Goal: Task Accomplishment & Management: Complete application form

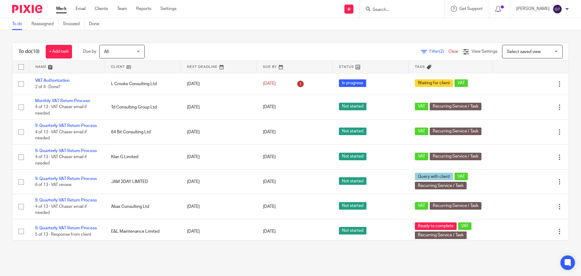
click at [410, 9] on input "Search" at bounding box center [399, 9] width 54 height 5
click at [98, 10] on link "Clients" at bounding box center [101, 9] width 13 height 6
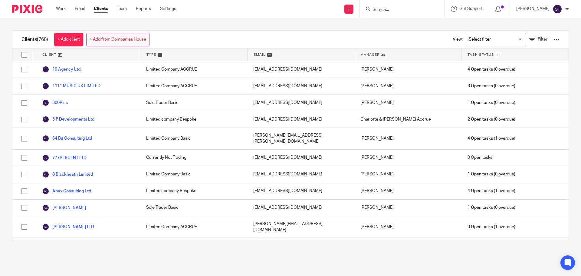
click at [110, 38] on link "+ Add from Companies House" at bounding box center [117, 40] width 63 height 14
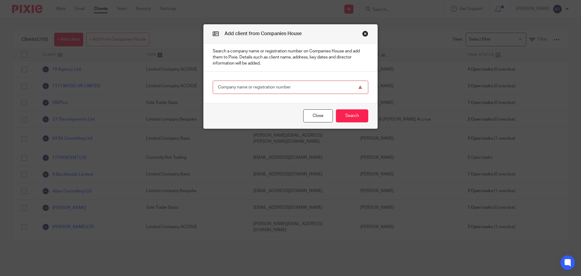
click at [255, 86] on input "text" at bounding box center [291, 88] width 156 height 14
paste input "16519286"
type input "16519286"
click at [356, 117] on button "Search" at bounding box center [352, 115] width 32 height 13
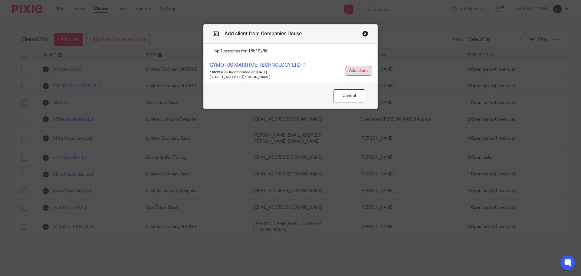
click at [355, 71] on button "Add client" at bounding box center [359, 71] width 26 height 10
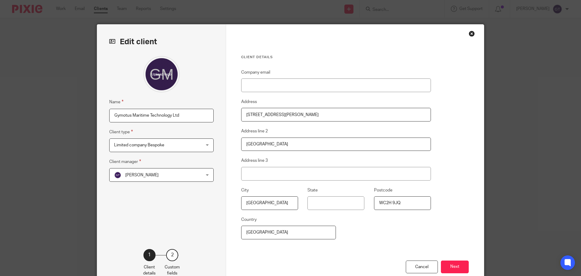
click at [164, 146] on span "Limited company Bespoke" at bounding box center [153, 145] width 79 height 13
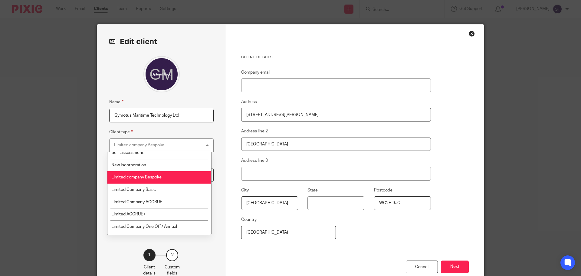
scroll to position [30, 0]
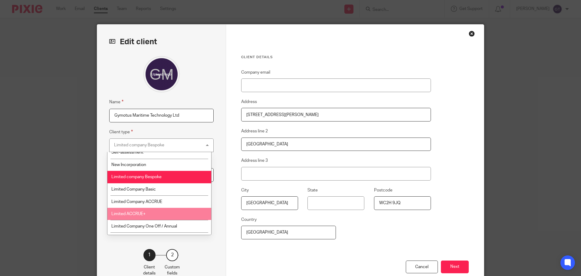
click at [153, 212] on li "Limited ACCRUE+" at bounding box center [159, 214] width 104 height 12
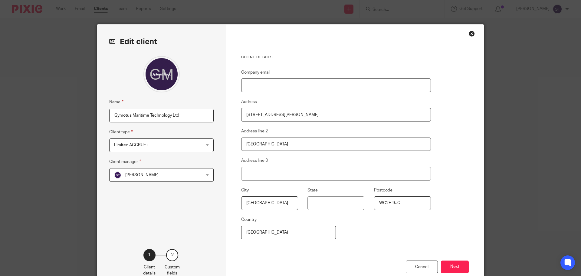
click at [281, 81] on input "Company email" at bounding box center [336, 85] width 190 height 14
paste input "[EMAIL_ADDRESS][DOMAIN_NAME]"
type input "[EMAIL_ADDRESS][DOMAIN_NAME]"
click at [455, 263] on button "Next" at bounding box center [455, 266] width 28 height 13
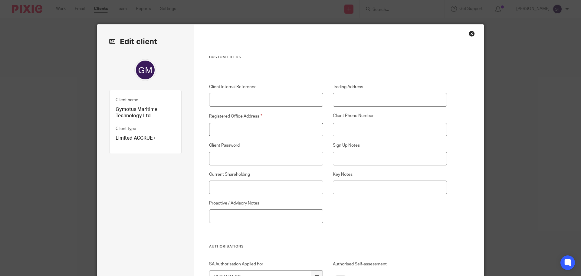
click at [239, 127] on input "Registered Office Address" at bounding box center [266, 130] width 114 height 14
paste input "71-75 Shelton Street, Covent Garden, London, United Kingdom, WC2H 9JQ"
type input "71-75 Shelton Street, Covent Garden, London, United Kingdom, WC2H 9JQ"
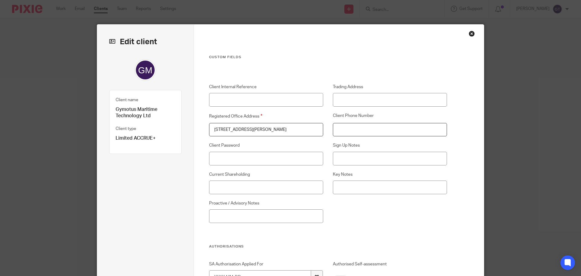
click at [355, 129] on input "Client Phone Number" at bounding box center [390, 130] width 114 height 14
paste input "07773334888"
type input "07773334888"
click at [360, 187] on input "Key Notes" at bounding box center [390, 187] width 114 height 14
paste input "Been out of permanent work since December this has caused some financial issues…"
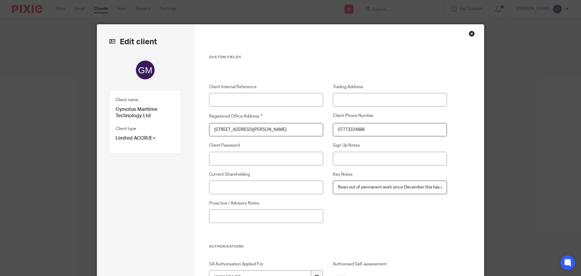
scroll to position [0, 840]
type input "Been out of permanent work since December this has caused some financial issues…"
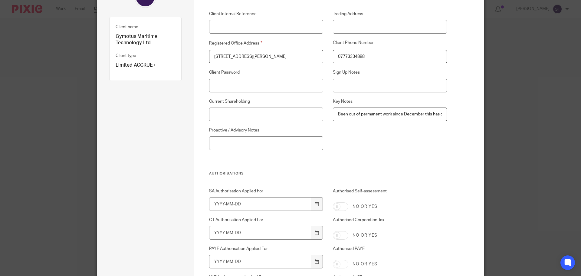
scroll to position [61, 0]
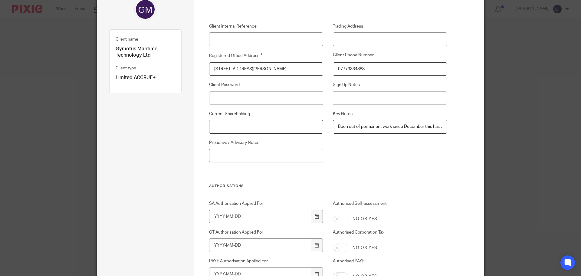
click at [283, 125] on input "Current Shareholding" at bounding box center [266, 127] width 114 height 14
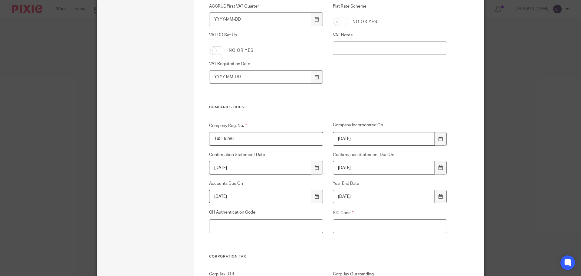
scroll to position [847, 0]
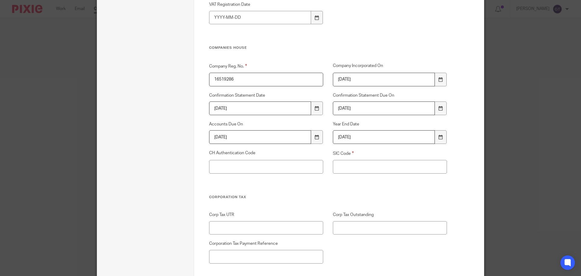
type input "Gary sole shareholder"
click at [347, 165] on input "SIC Code" at bounding box center [390, 167] width 114 height 14
click at [394, 167] on input "SIC Code" at bounding box center [390, 167] width 114 height 14
paste input "71122 - Engineering related scientific and technical consulting activities"
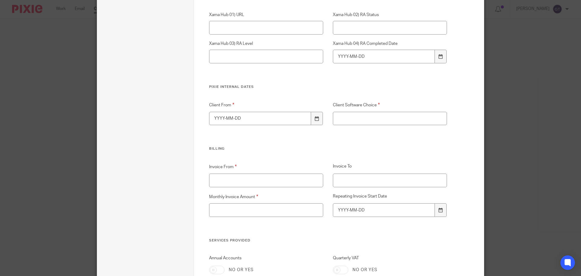
scroll to position [1241, 0]
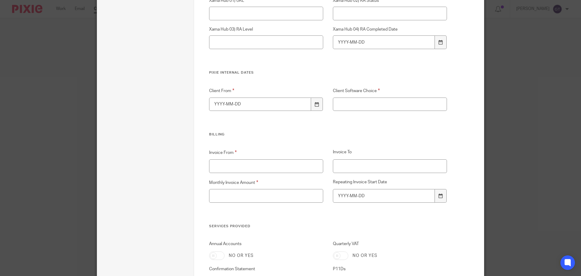
type input "71122 - Engineering related scientific and technical consulting activities"
click at [244, 103] on input "Client From" at bounding box center [260, 104] width 102 height 14
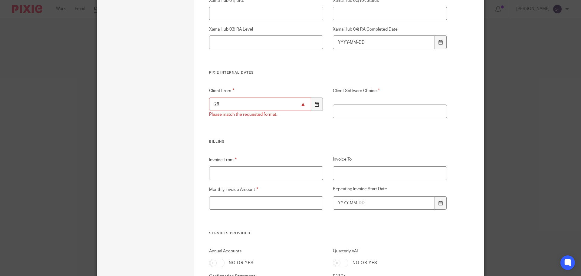
click at [315, 101] on div at bounding box center [317, 104] width 12 height 14
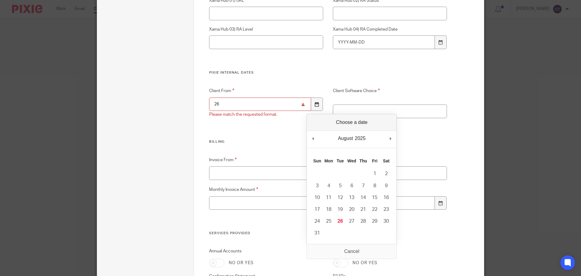
click at [315, 101] on div at bounding box center [317, 104] width 12 height 14
type input "2025-08-26"
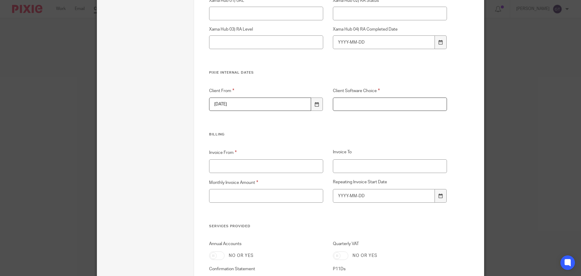
click at [364, 102] on input "Client Software Choice" at bounding box center [390, 104] width 114 height 14
type input "FreeAgent"
click at [270, 165] on input "Invoice From" at bounding box center [266, 166] width 114 height 14
type input "26/08/2025"
click at [289, 200] on input "Monthly Invoice Amount" at bounding box center [266, 196] width 114 height 14
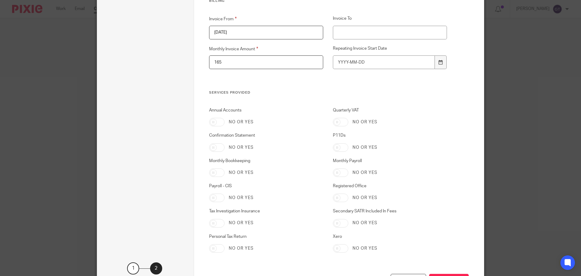
scroll to position [1392, 0]
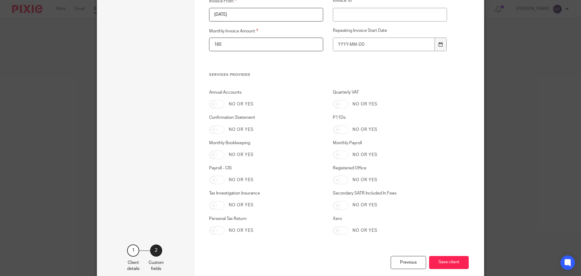
type input "165"
click at [212, 106] on input "Annual Accounts" at bounding box center [216, 104] width 15 height 8
checkbox input "true"
click at [214, 128] on input "Confirmation Statement" at bounding box center [216, 129] width 15 height 8
checkbox input "true"
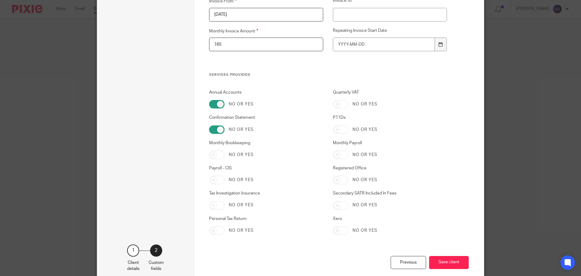
click at [212, 205] on input "Tax Investigation Insurance" at bounding box center [216, 205] width 15 height 8
checkbox input "true"
click at [211, 229] on input "Personal Tax Return" at bounding box center [216, 230] width 15 height 8
checkbox input "true"
click at [337, 101] on input "Quarterly VAT" at bounding box center [340, 104] width 15 height 8
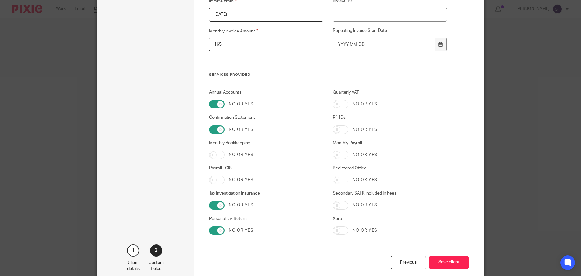
checkbox input "true"
click at [340, 128] on input "P11Ds" at bounding box center [340, 129] width 15 height 8
checkbox input "true"
click at [337, 154] on input "Monthly Payroll" at bounding box center [340, 154] width 15 height 8
checkbox input "true"
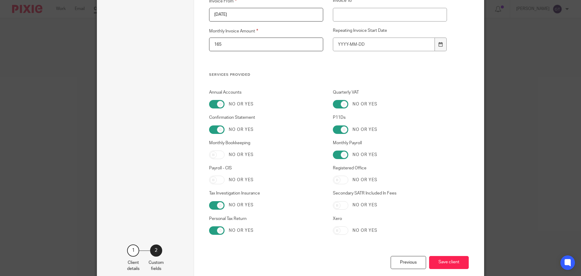
click at [339, 183] on input "Registered Office" at bounding box center [340, 180] width 15 height 8
checkbox input "true"
click at [445, 260] on button "Save client" at bounding box center [449, 262] width 40 height 13
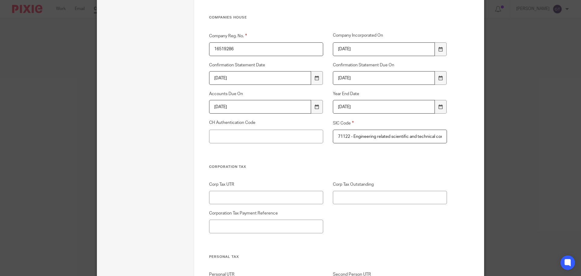
scroll to position [656, 0]
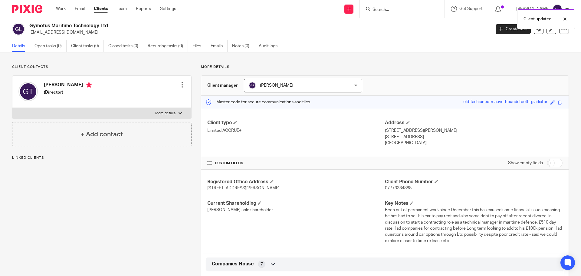
click at [164, 114] on p "More details" at bounding box center [165, 113] width 20 height 5
click at [12, 108] on input "More details" at bounding box center [12, 107] width 0 height 0
checkbox input "true"
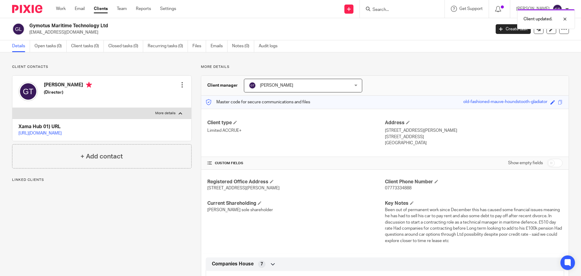
click at [182, 84] on div at bounding box center [182, 85] width 6 height 6
drag, startPoint x: 153, startPoint y: 98, endPoint x: 159, endPoint y: 98, distance: 7.0
click at [153, 98] on link "Edit contact" at bounding box center [154, 98] width 58 height 9
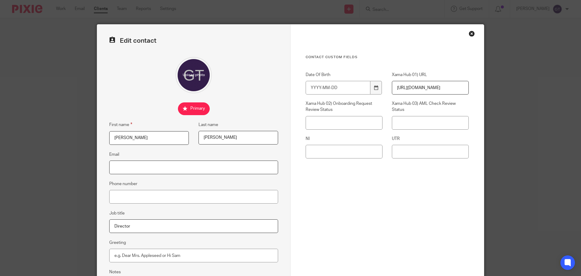
drag, startPoint x: 164, startPoint y: 166, endPoint x: 571, endPoint y: 122, distance: 409.8
click at [164, 166] on input "Email" at bounding box center [193, 167] width 169 height 14
paste input "[EMAIL_ADDRESS][DOMAIN_NAME]"
type input "[EMAIL_ADDRESS][DOMAIN_NAME]"
drag, startPoint x: 132, startPoint y: 194, endPoint x: 135, endPoint y: 193, distance: 3.2
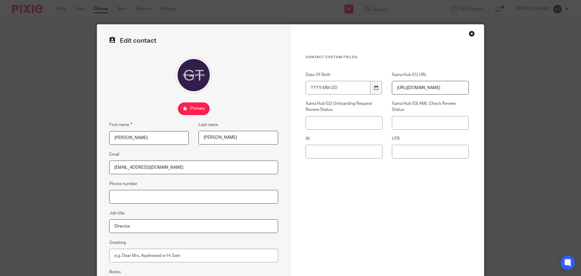
click at [132, 194] on input "Phone number" at bounding box center [193, 197] width 169 height 14
paste input "07773334888"
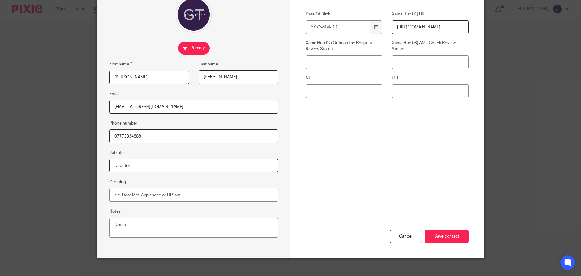
scroll to position [67, 0]
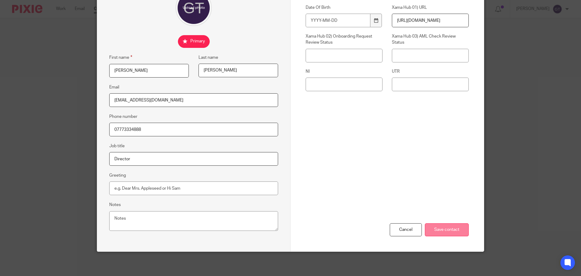
type input "07773334888"
click at [448, 229] on input "Save contact" at bounding box center [447, 229] width 44 height 13
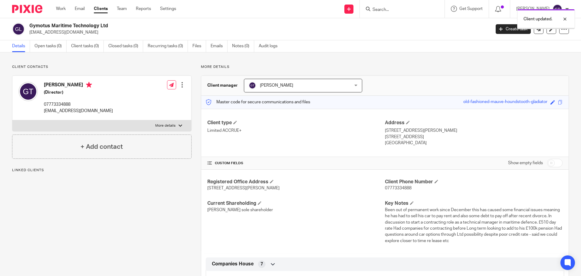
click at [162, 125] on p "More details" at bounding box center [165, 125] width 20 height 5
click at [12, 120] on input "More details" at bounding box center [12, 120] width 0 height 0
checkbox input "true"
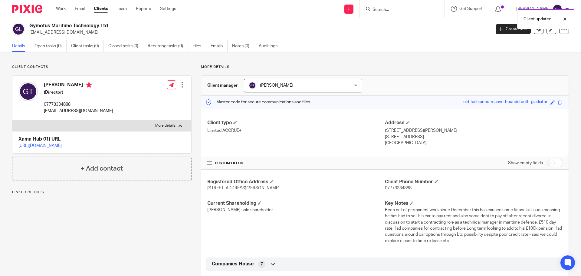
click at [62, 145] on link "[URL][DOMAIN_NAME]" at bounding box center [39, 145] width 43 height 4
click at [41, 44] on link "Open tasks (0)" at bounding box center [51, 46] width 32 height 12
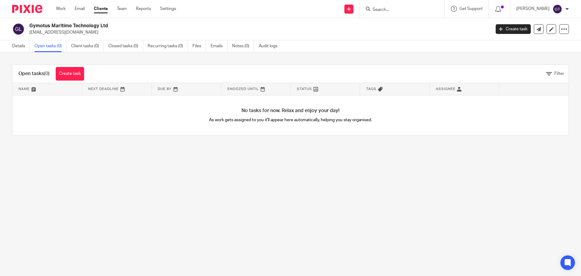
click at [81, 75] on link "Create task" at bounding box center [70, 74] width 28 height 14
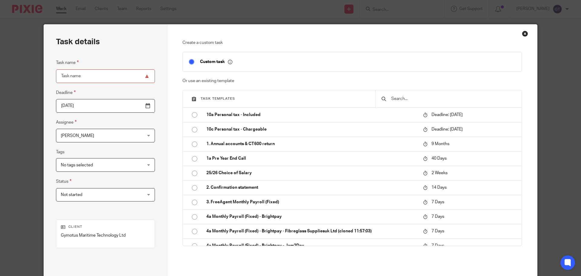
click at [412, 101] on input "text" at bounding box center [453, 98] width 125 height 7
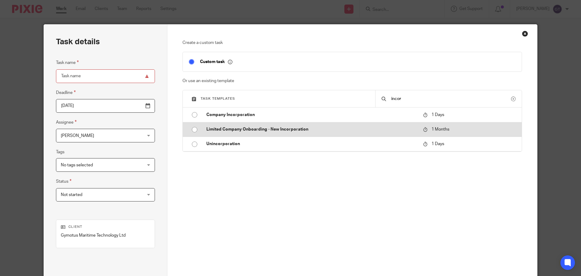
type input "incor"
click at [311, 131] on p "Limited Company Onboarding - New Incorporation" at bounding box center [311, 129] width 211 height 6
type input "2025-09-26"
type input "Limited Company Onboarding - New Incorporation"
checkbox input "false"
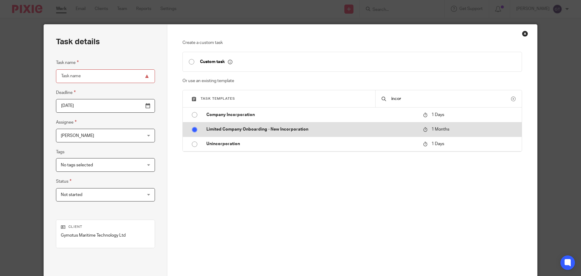
radio input "true"
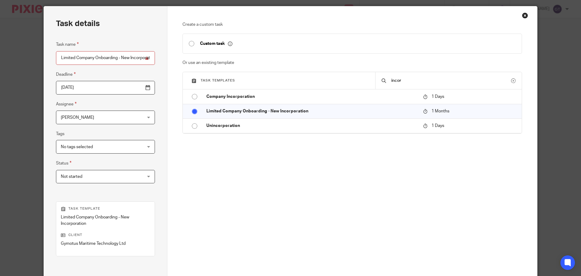
scroll to position [88, 0]
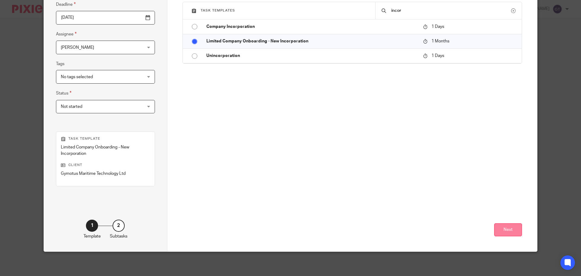
click at [505, 229] on button "Next" at bounding box center [508, 229] width 28 height 13
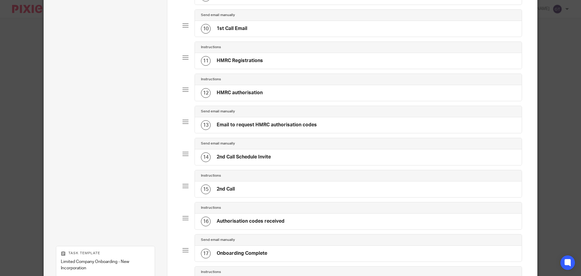
scroll to position [449, 0]
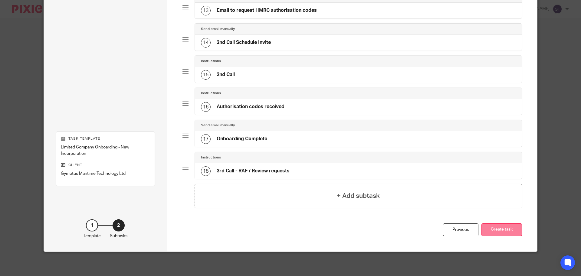
click at [511, 230] on button "Create task" at bounding box center [502, 229] width 41 height 13
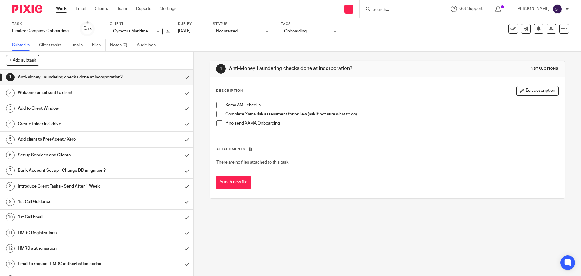
click at [219, 106] on span at bounding box center [219, 105] width 6 height 6
click at [77, 97] on h1 "Welcome email sent to client" at bounding box center [70, 92] width 105 height 9
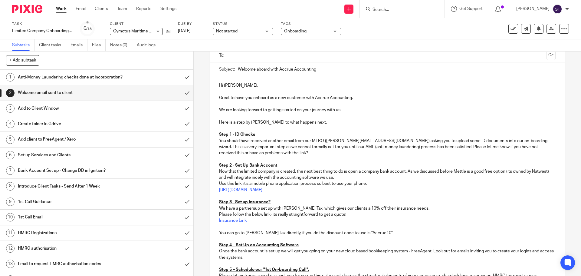
scroll to position [61, 0]
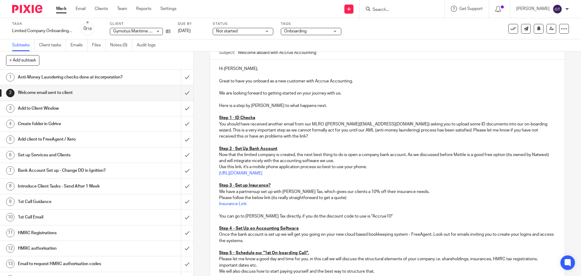
click at [546, 130] on p "You should have received another email from our MLRO ([PERSON_NAME][EMAIL_ADDRE…" at bounding box center [387, 130] width 336 height 18
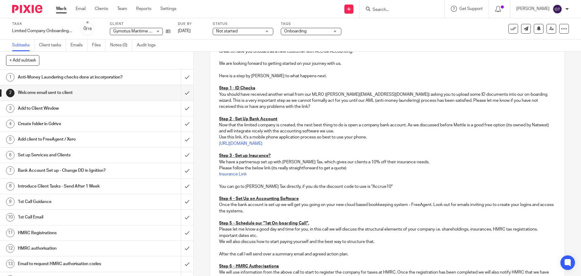
scroll to position [91, 0]
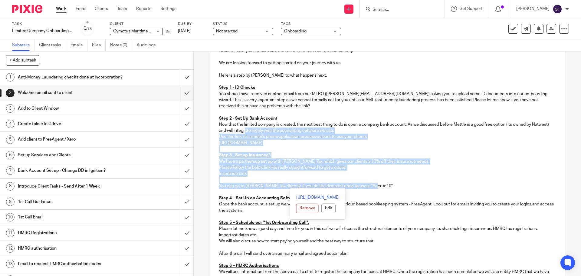
drag, startPoint x: 378, startPoint y: 185, endPoint x: 261, endPoint y: 130, distance: 129.8
click at [261, 130] on div "Hi [PERSON_NAME], Great to have you onboard as a new customer with Accrue Accou…" at bounding box center [387, 200] width 354 height 342
click at [261, 130] on p "Now that the limited company is created, the next best thing to do is open a co…" at bounding box center [387, 127] width 336 height 12
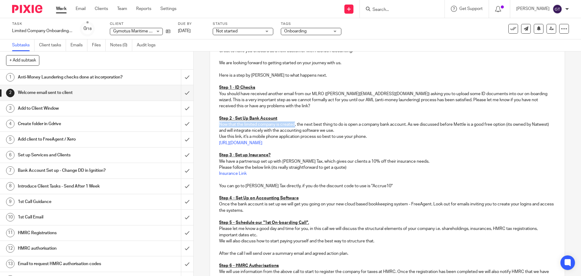
drag, startPoint x: 294, startPoint y: 124, endPoint x: 217, endPoint y: 116, distance: 77.0
click at [219, 123] on p "Now that the limited company is created, the next best thing to do is open a co…" at bounding box center [387, 127] width 336 height 12
drag, startPoint x: 312, startPoint y: 125, endPoint x: 298, endPoint y: 125, distance: 13.9
click at [298, 125] on p "If you don't already have a company bank account set up, the next best thing to…" at bounding box center [387, 127] width 336 height 12
drag, startPoint x: 436, startPoint y: 124, endPoint x: 389, endPoint y: 125, distance: 47.2
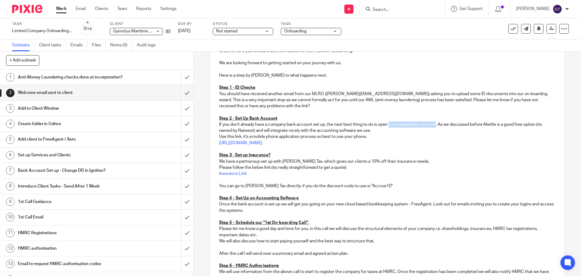
click at [389, 125] on p "If you don't already have a company bank account set up, the next best thing to…" at bounding box center [387, 127] width 336 height 12
drag, startPoint x: 444, startPoint y: 124, endPoint x: 397, endPoint y: 124, distance: 46.9
click at [397, 124] on p "If you don't already have a company bank account set up, the next best thing to…" at bounding box center [387, 127] width 336 height 12
click at [286, 129] on p "If you don't already have a company bank account set up, the next best thing to…" at bounding box center [387, 127] width 336 height 12
drag, startPoint x: 240, startPoint y: 136, endPoint x: 373, endPoint y: 139, distance: 133.8
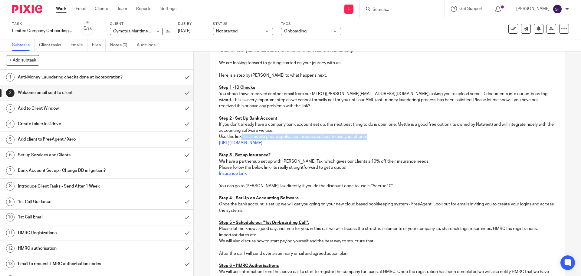
click at [373, 139] on p "Use this link, it's a mobile phone application process so best to use your phon…" at bounding box center [387, 136] width 336 height 6
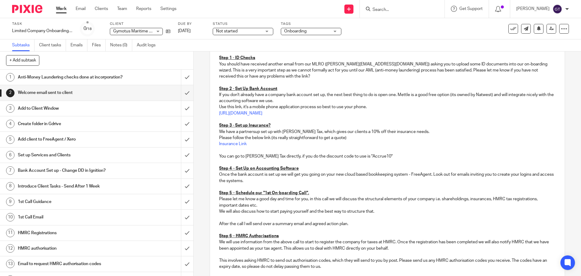
scroll to position [121, 0]
click at [256, 132] on p "We have a partnersup set up with Markel Tax, which gives our clients a 10% off …" at bounding box center [387, 131] width 336 height 6
click at [352, 130] on p "We have a partnership set up with Markel Tax, which gives our clients a 10% off…" at bounding box center [387, 131] width 336 height 6
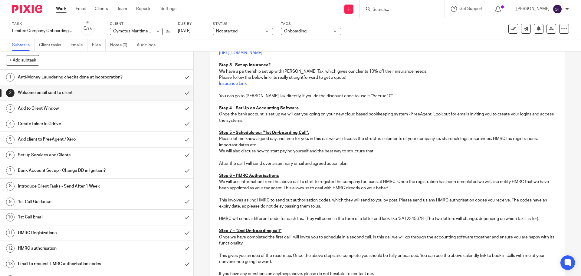
scroll to position [182, 0]
click at [262, 119] on p "Once the bank account is set up we will get you going on your new cloud based b…" at bounding box center [387, 116] width 336 height 12
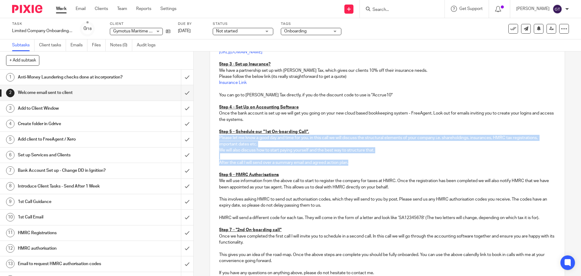
drag, startPoint x: 353, startPoint y: 162, endPoint x: 208, endPoint y: 138, distance: 147.8
click at [208, 138] on div "2 Welcome email sent to client Manual email Secure the attachments in this mess…" at bounding box center [387, 163] width 387 height 224
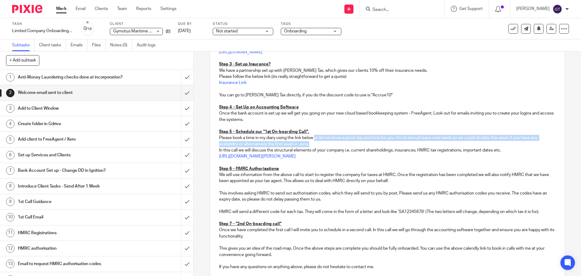
drag, startPoint x: 394, startPoint y: 143, endPoint x: 314, endPoint y: 138, distance: 81.0
click at [314, 138] on p "Please book a time in my diary using the link below or let me know a good day a…" at bounding box center [387, 141] width 336 height 12
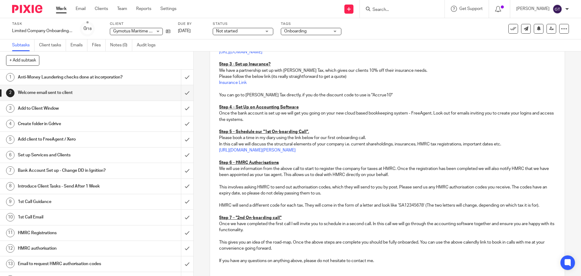
click at [219, 142] on p "In this call we will discuss the structural elements of your company i.e. curre…" at bounding box center [387, 144] width 336 height 6
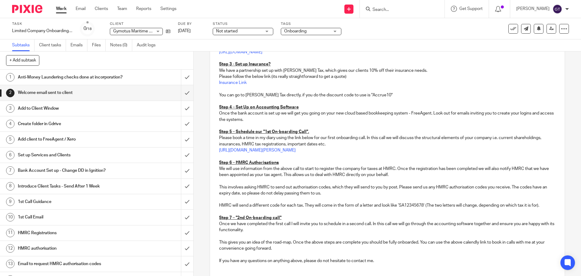
click at [329, 142] on p "Please book a time in my diary using the link below for our first onboarding ca…" at bounding box center [387, 141] width 336 height 12
click at [327, 152] on p "https://calendly.com/greg-accrueaccounting/30min" at bounding box center [387, 150] width 336 height 6
click at [321, 170] on p "We will use information from the above call to start to register the company fo…" at bounding box center [387, 172] width 336 height 12
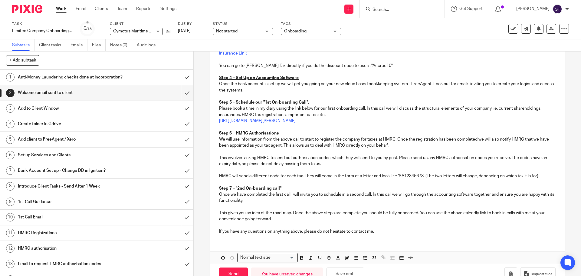
scroll to position [212, 0]
click at [466, 212] on p "This gives you an idea of the road-map. Once the above steps are complete you s…" at bounding box center [387, 215] width 336 height 12
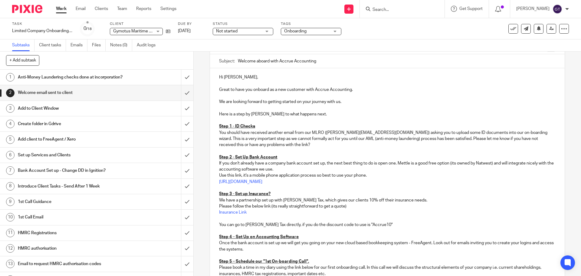
scroll to position [40, 0]
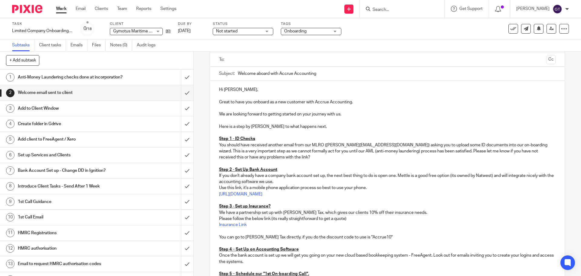
click at [270, 59] on input "text" at bounding box center [387, 59] width 314 height 7
click at [287, 108] on p at bounding box center [387, 109] width 336 height 6
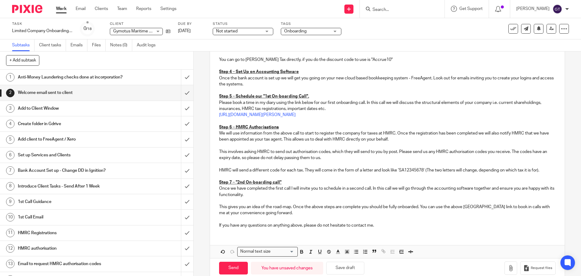
scroll to position [229, 0]
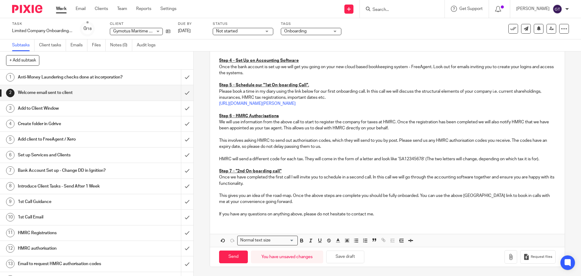
click at [294, 185] on p "Once we have completed the first call I will invite you to schedule in a second…" at bounding box center [387, 180] width 336 height 12
drag, startPoint x: 292, startPoint y: 195, endPoint x: 419, endPoint y: 198, distance: 127.4
click at [419, 198] on p "This gives you an idea of the road-map. Once the above steps are complete you s…" at bounding box center [387, 198] width 336 height 12
drag, startPoint x: 351, startPoint y: 196, endPoint x: 505, endPoint y: 193, distance: 154.4
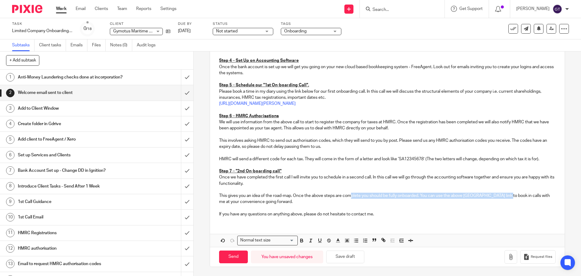
click at [505, 193] on p "This gives you an idea of the road-map. Once the above steps are complete you s…" at bounding box center [387, 198] width 336 height 12
click at [529, 195] on p "This gives you an idea of the road-map. Once the above steps are complete you s…" at bounding box center [387, 198] width 336 height 12
click at [289, 201] on p "This gives you an idea of the road-map. Once the above steps are complete you s…" at bounding box center [387, 198] width 336 height 12
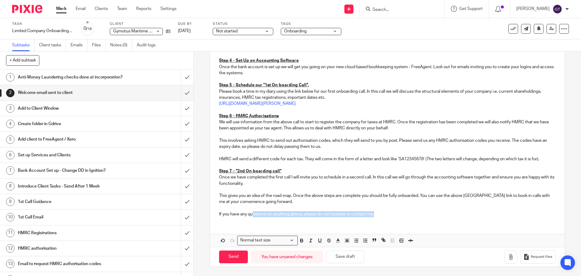
drag, startPoint x: 252, startPoint y: 215, endPoint x: 400, endPoint y: 212, distance: 148.9
click at [400, 212] on p "If you have any questions on anything above, please do not hesitate to contact …" at bounding box center [387, 214] width 336 height 6
click at [230, 256] on input "Send" at bounding box center [233, 256] width 29 height 13
type input "Sent"
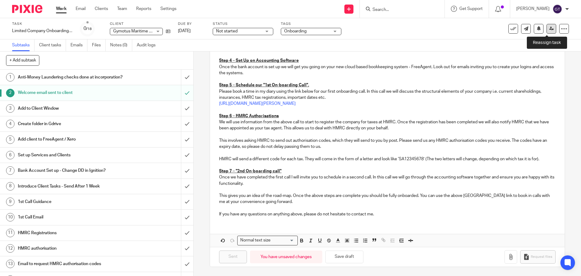
click at [549, 28] on icon at bounding box center [551, 28] width 5 height 5
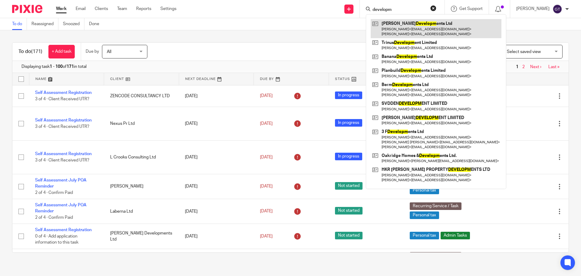
type input "developm"
click at [400, 24] on link at bounding box center [436, 28] width 131 height 19
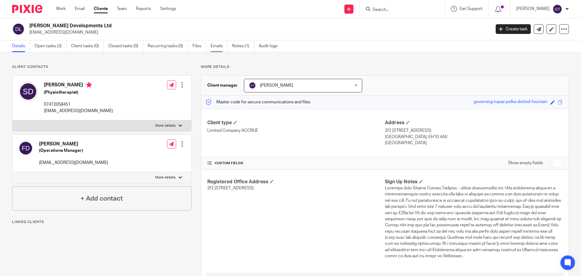
click at [222, 47] on link "Emails" at bounding box center [219, 46] width 17 height 12
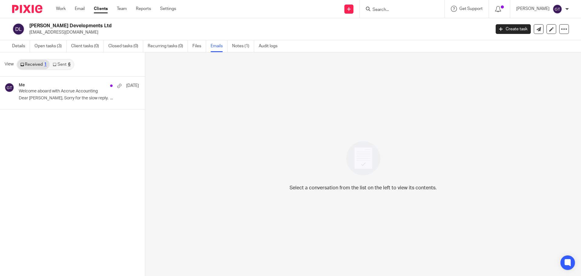
click at [62, 67] on link "Sent 6" at bounding box center [62, 65] width 24 height 10
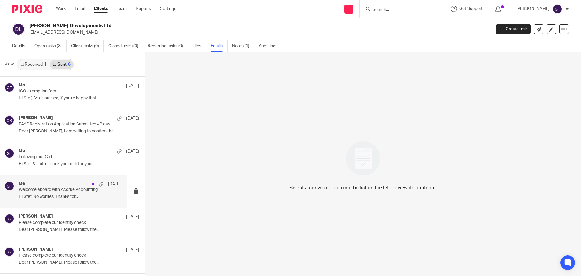
click at [51, 195] on p "Hi Stef, No worries. Thanks for..." at bounding box center [70, 196] width 102 height 5
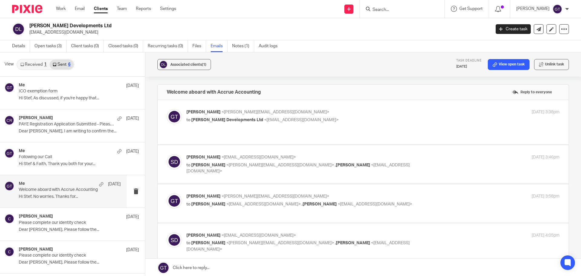
click at [238, 111] on span "<[PERSON_NAME][EMAIL_ADDRESS][DOMAIN_NAME]>" at bounding box center [276, 112] width 108 height 4
checkbox input "true"
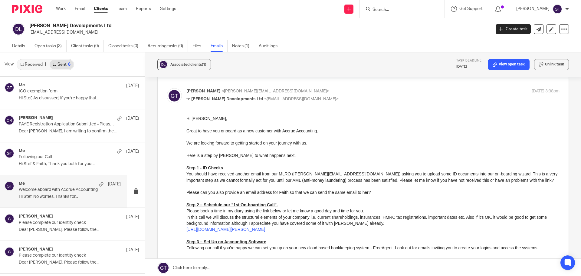
scroll to position [91, 0]
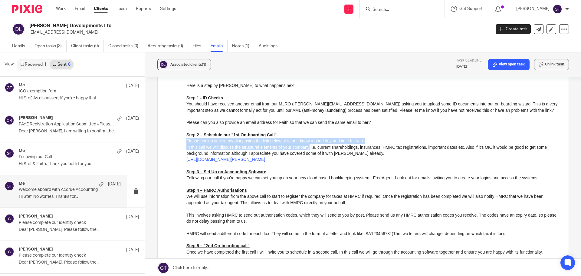
drag, startPoint x: 186, startPoint y: 141, endPoint x: 308, endPoint y: 150, distance: 122.3
click at [308, 150] on div "Hi [PERSON_NAME], Great to have you onboard as a new customer with Accrue Accou…" at bounding box center [372, 165] width 373 height 240
click at [308, 150] on p "In this call we will discuss the structural elements of your company i.e. curre…" at bounding box center [372, 150] width 373 height 12
click at [400, 12] on input "Search" at bounding box center [399, 9] width 54 height 5
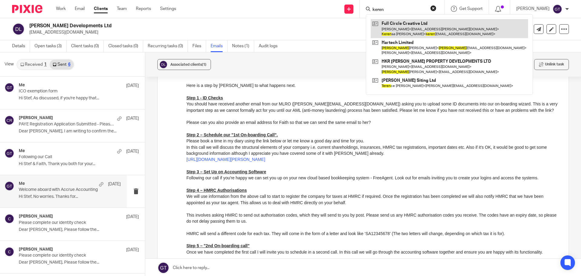
type input "keren"
click at [400, 28] on link at bounding box center [449, 28] width 157 height 19
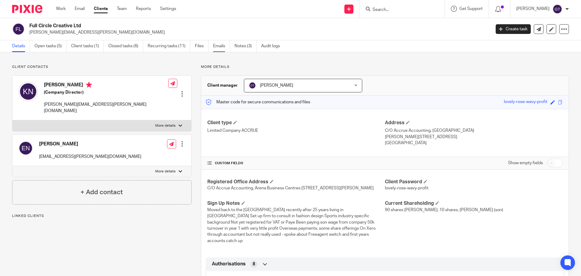
click at [214, 47] on link "Emails" at bounding box center [221, 46] width 17 height 12
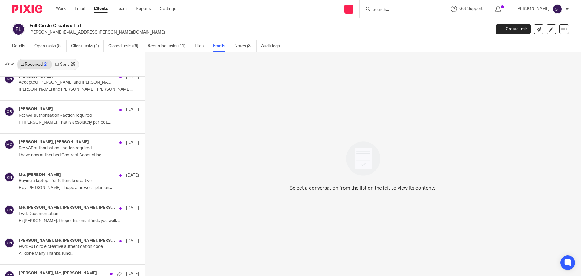
scroll to position [489, 0]
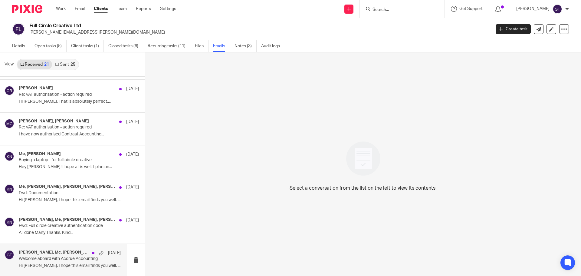
click at [72, 257] on p "Welcome aboard with Accrue Accounting" at bounding box center [60, 258] width 82 height 5
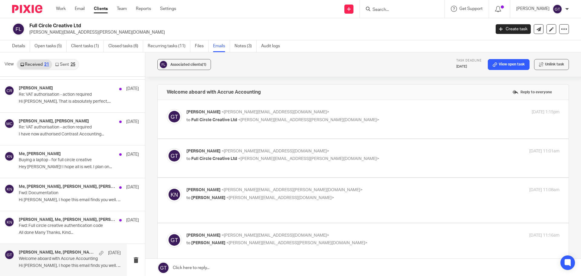
scroll to position [0, 0]
click at [230, 116] on div "Greg Timson <greg@accrueaccounting.co.uk> to Full Circle Creative Ltd <kerensa.…" at bounding box center [310, 116] width 249 height 14
checkbox input "true"
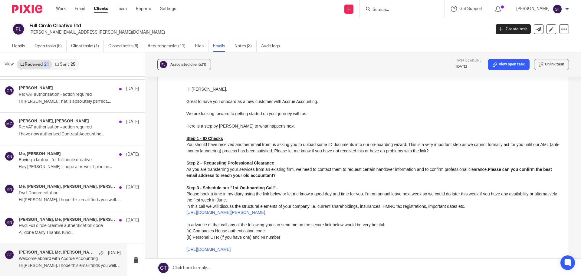
scroll to position [61, 0]
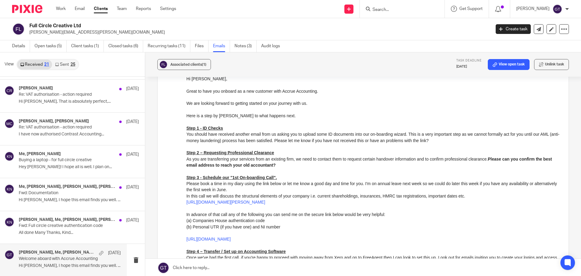
drag, startPoint x: 187, startPoint y: 183, endPoint x: 380, endPoint y: 201, distance: 193.6
click at [380, 201] on div "Hi Kerensa, Great to have you onboard as a new customer with Accrue Accounting.…" at bounding box center [372, 221] width 373 height 290
copy div "Please book a time in my diary using the link below or let me know a good day a…"
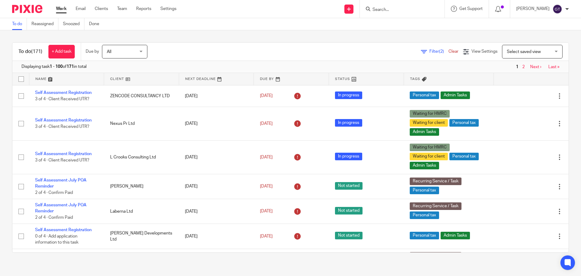
click at [406, 10] on input "Search" at bounding box center [399, 9] width 54 height 5
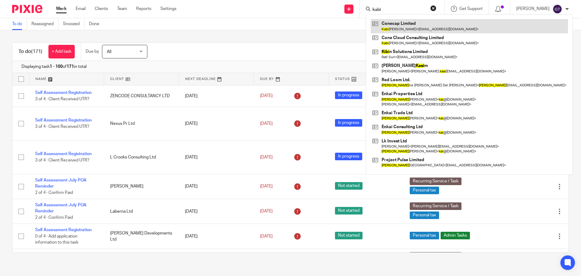
type input "kabi"
click at [414, 23] on link at bounding box center [469, 26] width 197 height 14
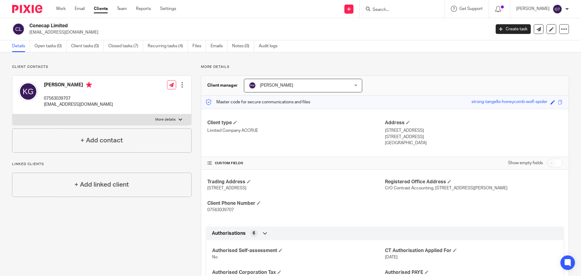
click at [415, 8] on input "Search" at bounding box center [399, 9] width 54 height 5
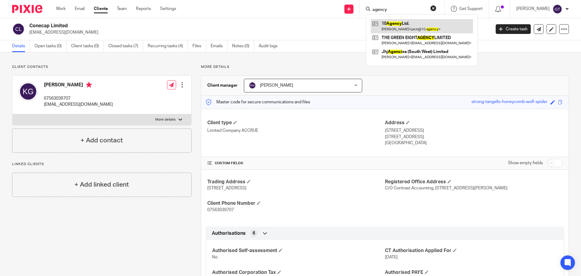
type input "agency"
click at [412, 21] on link at bounding box center [422, 26] width 102 height 14
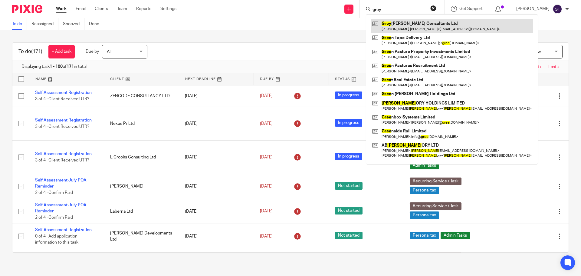
type input "grey"
click at [407, 27] on link at bounding box center [452, 26] width 163 height 14
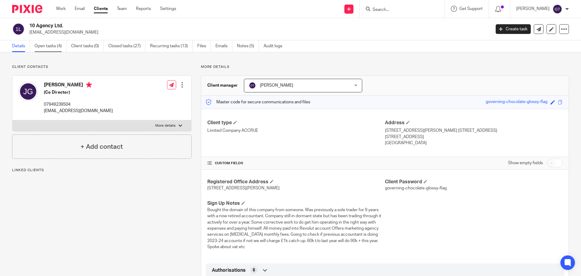
click at [44, 43] on link "Open tasks (4)" at bounding box center [51, 46] width 32 height 12
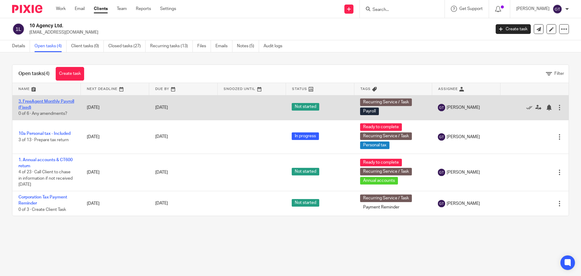
click at [39, 101] on link "3. FreeAgent Monthly Payroll (Fixed)" at bounding box center [46, 104] width 56 height 10
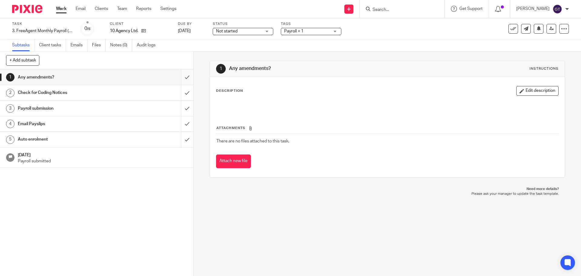
click at [182, 77] on input "submit" at bounding box center [96, 77] width 193 height 15
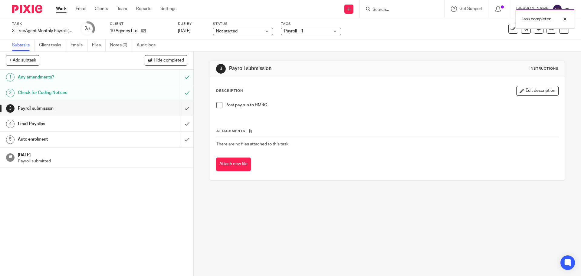
click at [179, 109] on input "submit" at bounding box center [96, 108] width 193 height 15
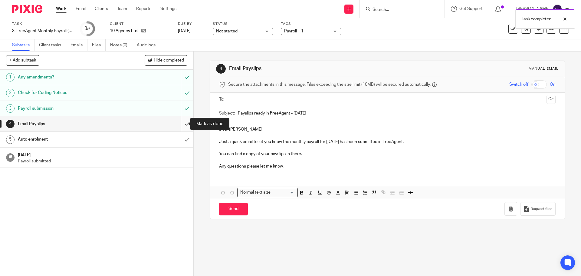
click at [178, 124] on input "submit" at bounding box center [96, 123] width 193 height 15
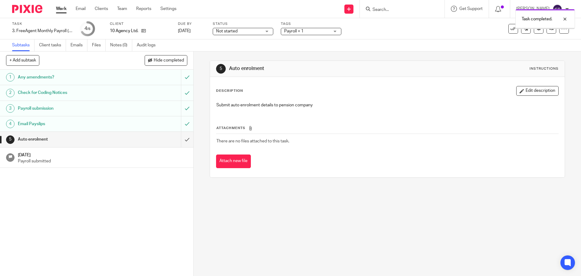
click at [181, 141] on input "submit" at bounding box center [96, 139] width 193 height 15
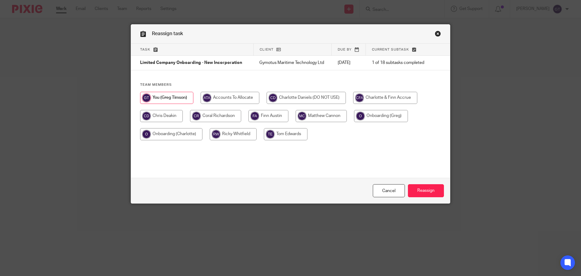
click at [373, 117] on input "radio" at bounding box center [381, 116] width 54 height 12
radio input "true"
click at [429, 190] on input "Reassign" at bounding box center [426, 190] width 36 height 13
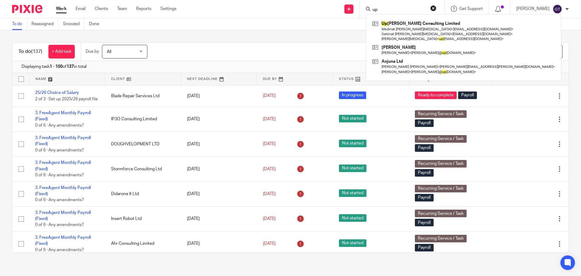
type input "u"
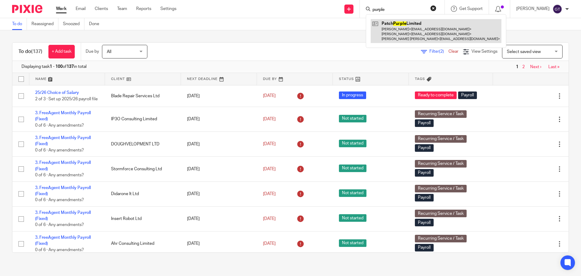
type input "purple"
click at [413, 30] on link at bounding box center [436, 31] width 131 height 24
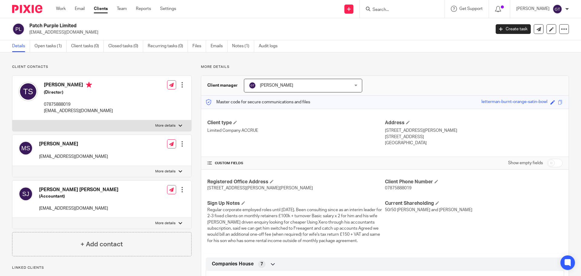
click at [168, 171] on p "More details" at bounding box center [165, 171] width 20 height 5
click at [12, 166] on input "More details" at bounding box center [12, 166] width 0 height 0
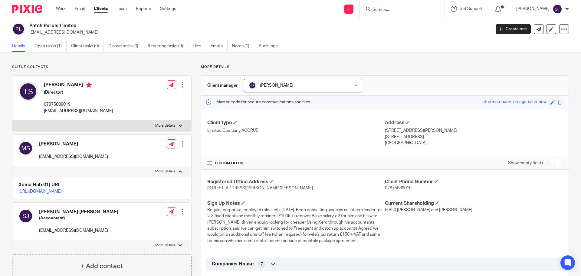
click at [168, 171] on p "More details" at bounding box center [165, 171] width 20 height 5
click at [12, 166] on input "More details" at bounding box center [12, 166] width 0 height 0
checkbox input "false"
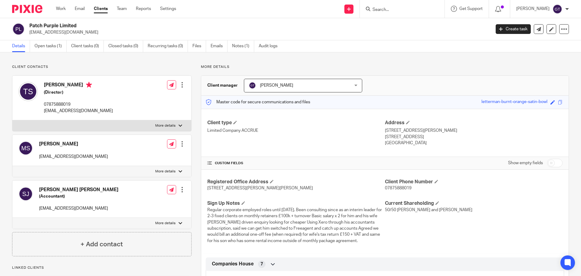
click at [163, 216] on div "Sarah Mary Jacob (Accountant) jmsarah@yahoo.com Edit contact Create client from…" at bounding box center [101, 198] width 179 height 37
click at [164, 221] on p "More details" at bounding box center [165, 223] width 20 height 5
click at [12, 218] on input "More details" at bounding box center [12, 217] width 0 height 0
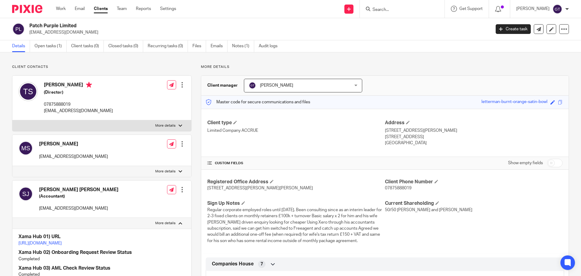
click at [164, 221] on p "More details" at bounding box center [165, 223] width 20 height 5
click at [12, 218] on input "More details" at bounding box center [12, 217] width 0 height 0
checkbox input "false"
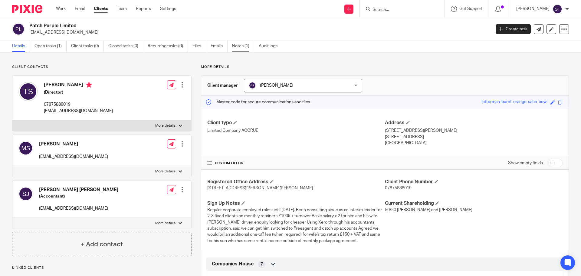
click at [237, 49] on link "Notes (1)" at bounding box center [243, 46] width 22 height 12
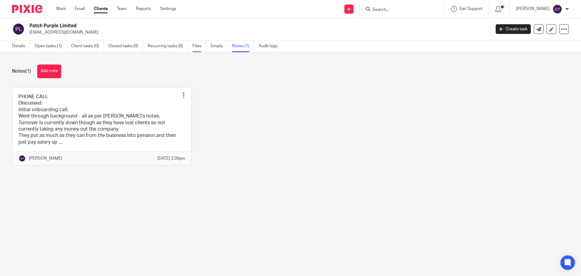
click at [204, 49] on link "Files" at bounding box center [199, 46] width 14 height 12
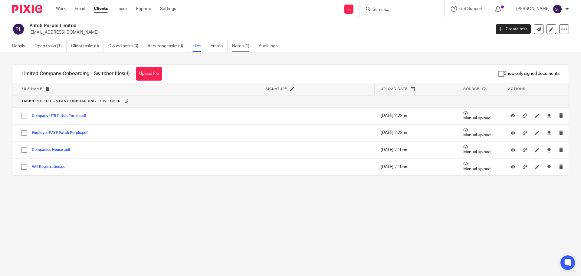
click at [241, 43] on link "Notes (1)" at bounding box center [243, 46] width 22 height 12
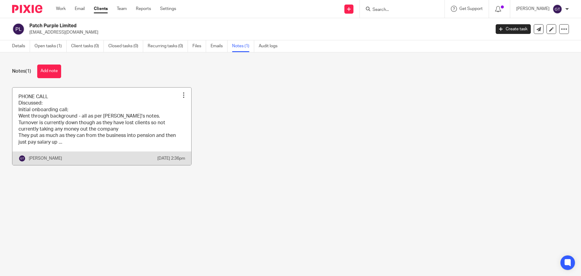
click at [82, 123] on link at bounding box center [101, 126] width 179 height 78
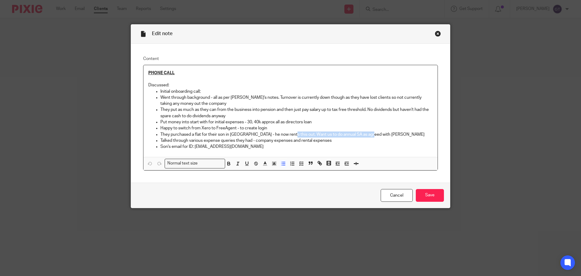
drag, startPoint x: 287, startPoint y: 135, endPoint x: 367, endPoint y: 136, distance: 80.2
click at [367, 136] on p "They purchased a flat for their son in [GEOGRAPHIC_DATA] - he now rents this ou…" at bounding box center [296, 134] width 272 height 6
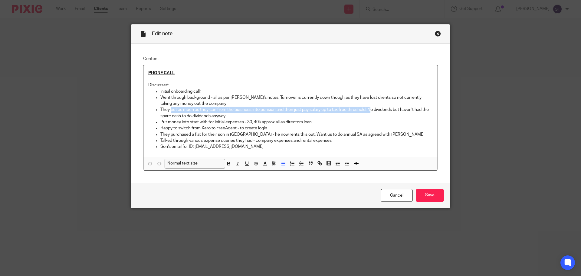
drag, startPoint x: 171, startPoint y: 109, endPoint x: 369, endPoint y: 110, distance: 197.6
click at [369, 110] on p "They put as much as they can from the business into pension and then just pay s…" at bounding box center [296, 113] width 272 height 12
click at [397, 110] on p "They put as much as they can from the business into pension and then just pay s…" at bounding box center [296, 113] width 272 height 12
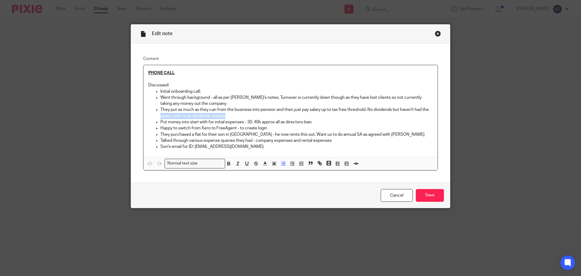
drag, startPoint x: 161, startPoint y: 116, endPoint x: 237, endPoint y: 118, distance: 76.3
click at [237, 118] on p "They put as much as they can from the business into pension and then just pay s…" at bounding box center [296, 113] width 272 height 12
drag, startPoint x: 274, startPoint y: 99, endPoint x: 283, endPoint y: 99, distance: 9.1
click at [283, 99] on p "Went through background - all as per Tom's notes. Turnover is currently down th…" at bounding box center [296, 100] width 272 height 12
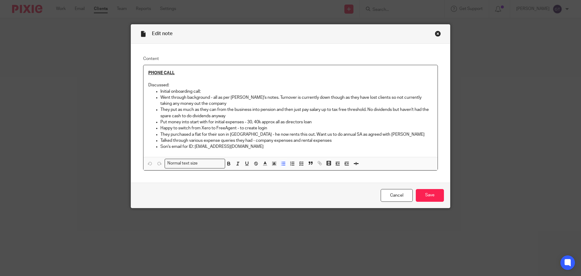
click at [321, 98] on p "Went through background - all as per Tom's notes. Turnover is currently down th…" at bounding box center [296, 100] width 272 height 12
click at [435, 34] on div "Close this dialog window" at bounding box center [438, 34] width 6 height 6
